Goal: Use online tool/utility: Utilize a website feature to perform a specific function

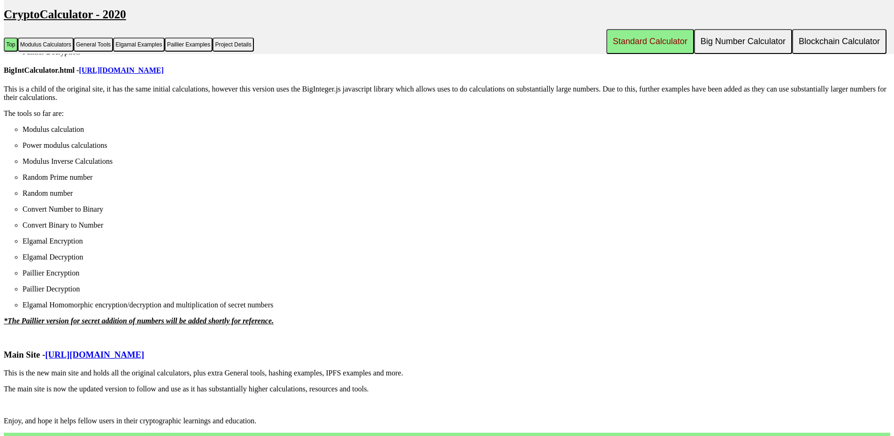
scroll to position [3006, 0]
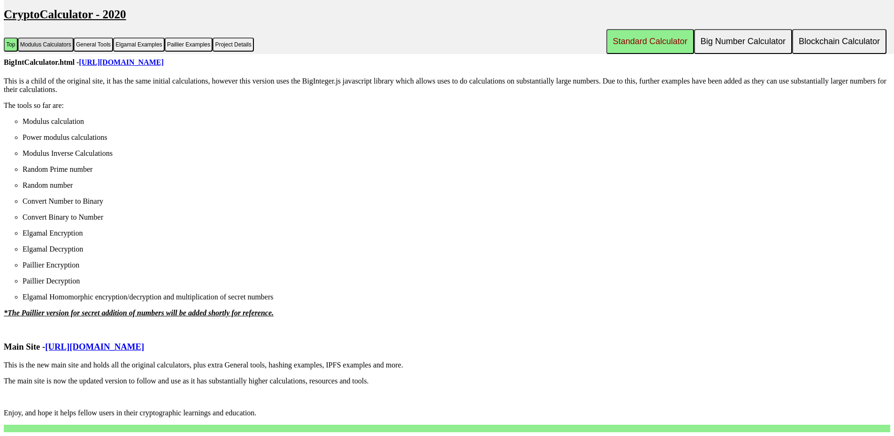
click at [55, 41] on button "Modulus Calculators" at bounding box center [46, 45] width 56 height 14
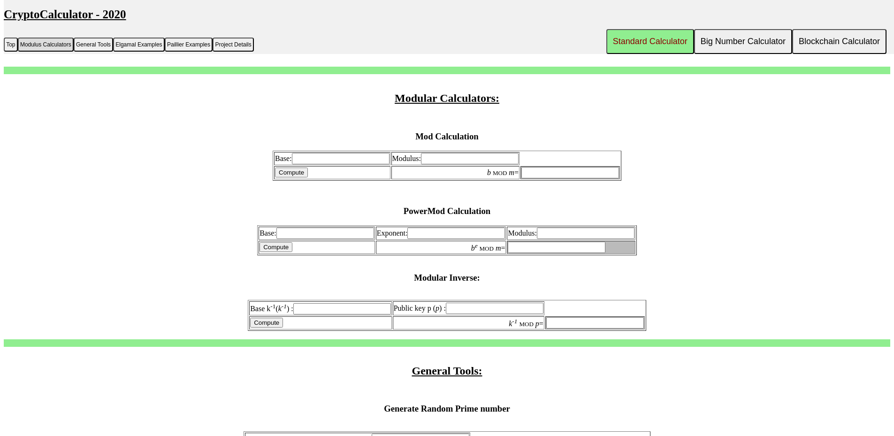
scroll to position [270, 0]
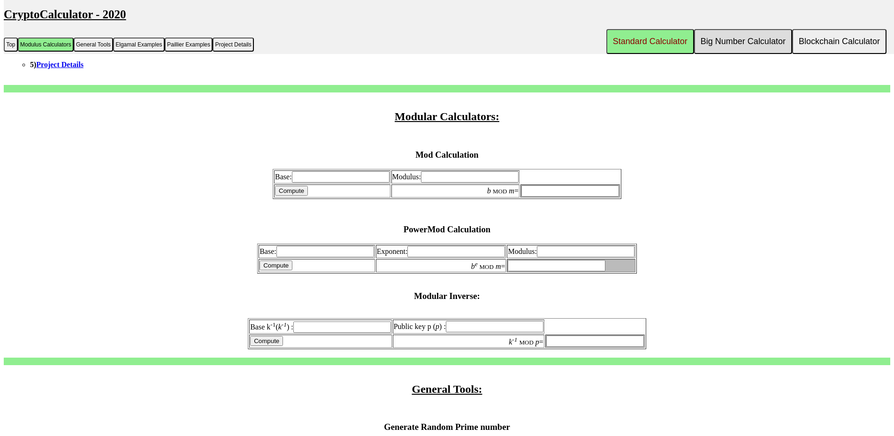
click at [756, 37] on button "Big Number Calculator" at bounding box center [743, 41] width 98 height 25
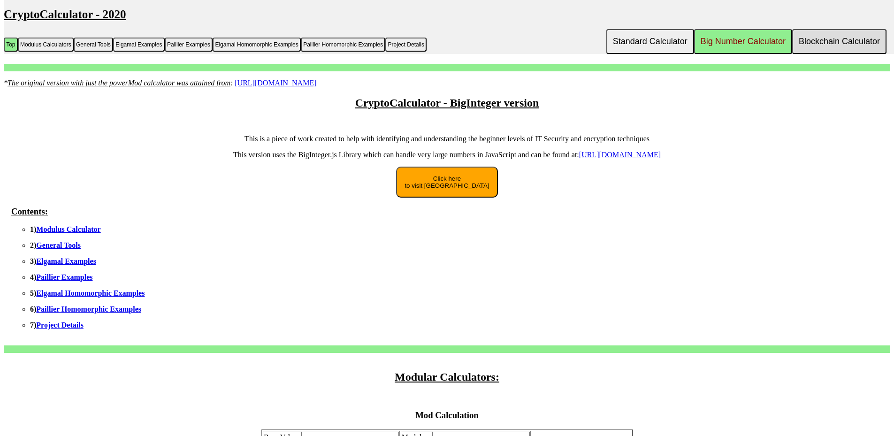
click at [826, 46] on button "Blockchain Calculator" at bounding box center [839, 41] width 94 height 25
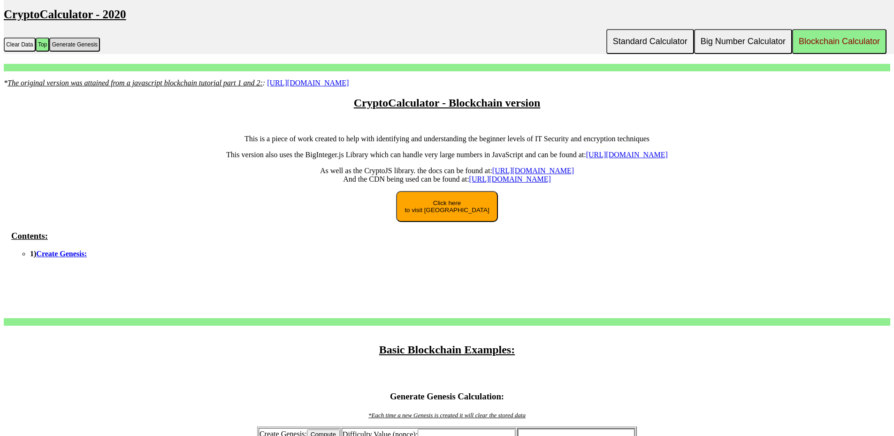
click at [77, 45] on button "Generate Genesis" at bounding box center [74, 45] width 51 height 14
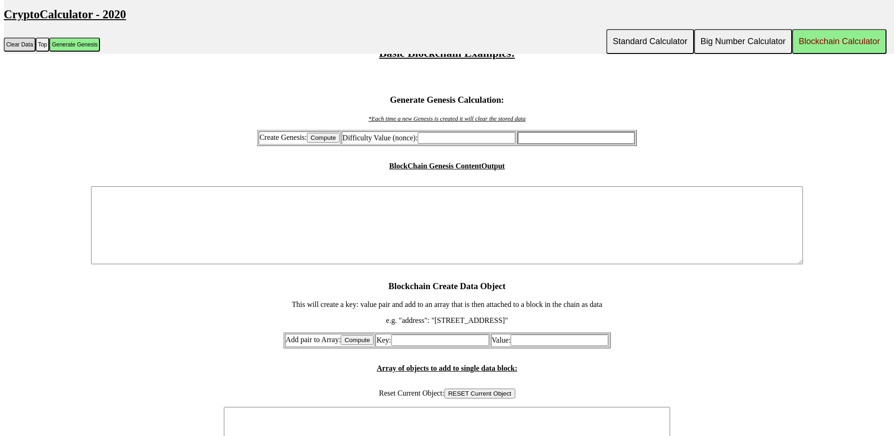
scroll to position [233, 0]
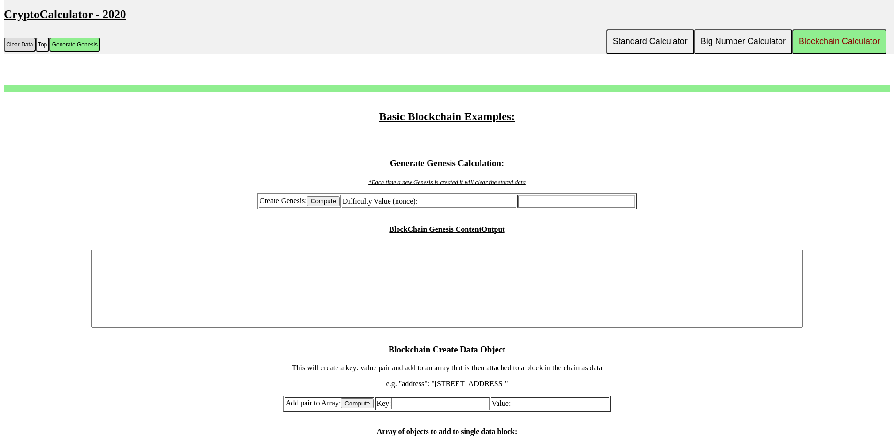
click at [25, 45] on button "Clear Data" at bounding box center [20, 45] width 32 height 14
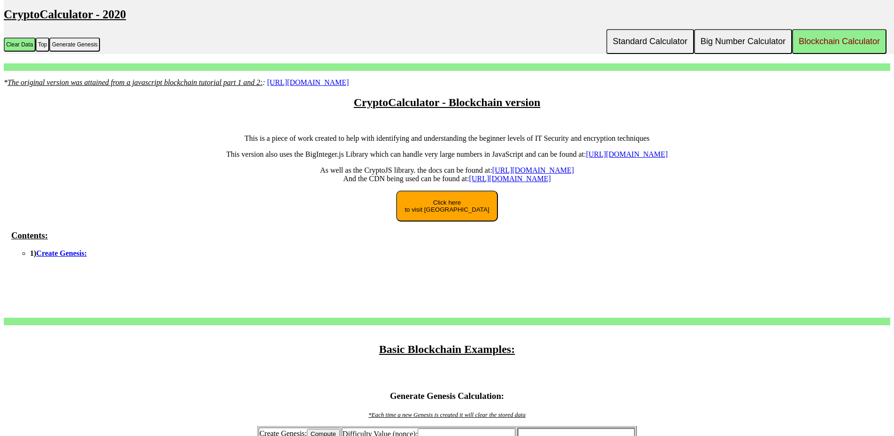
scroll to position [0, 0]
